Goal: Task Accomplishment & Management: Use online tool/utility

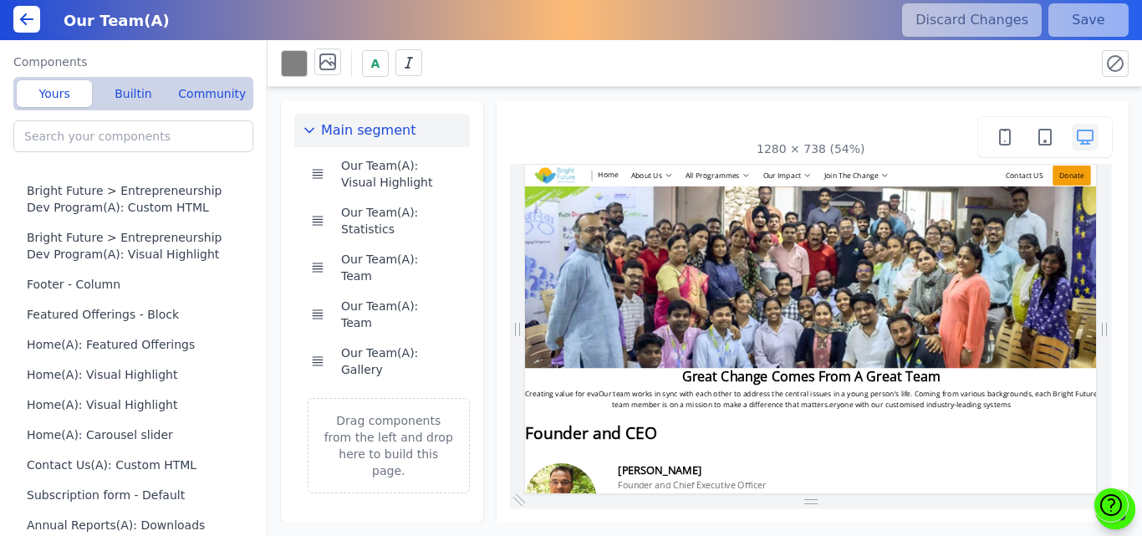
click at [707, 74] on div "A" at bounding box center [681, 63] width 801 height 29
click at [713, 108] on div "1280 × 738 (54%)" at bounding box center [813, 311] width 633 height 422
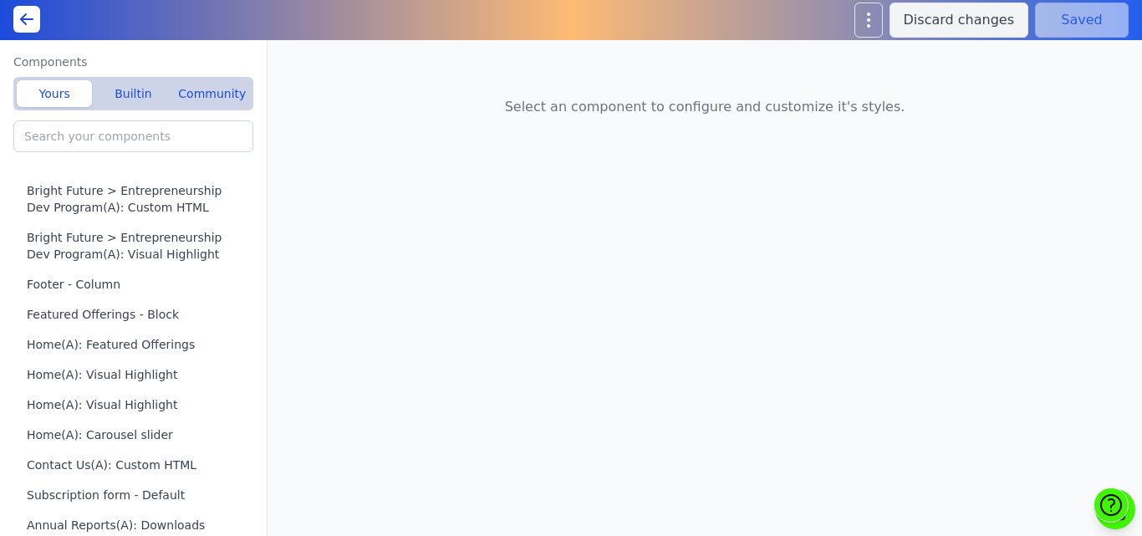
type input "Our Team(A): Team"
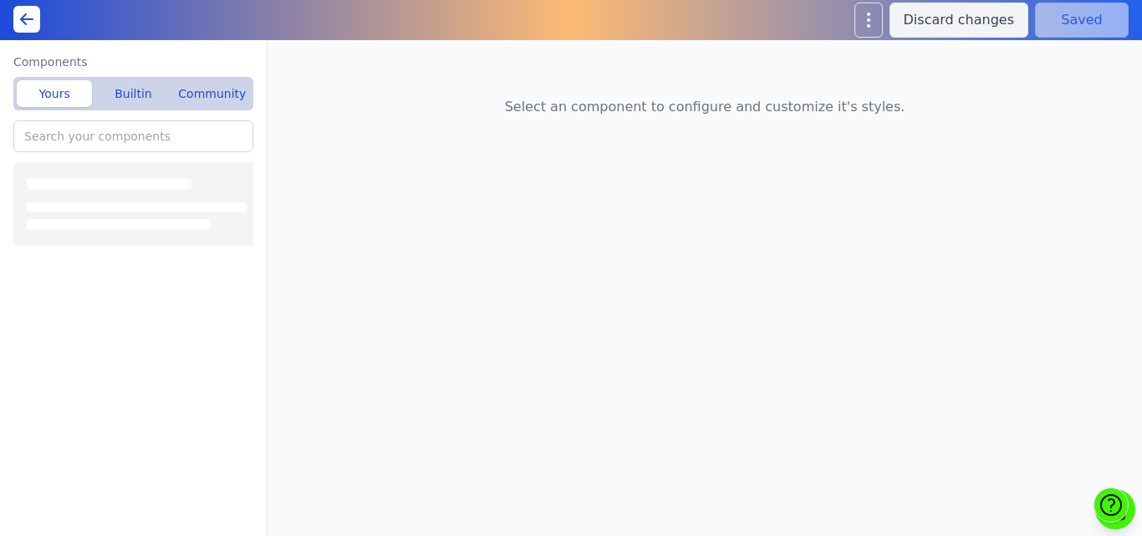
type input "Our Team(A): Team"
